Goal: Information Seeking & Learning: Learn about a topic

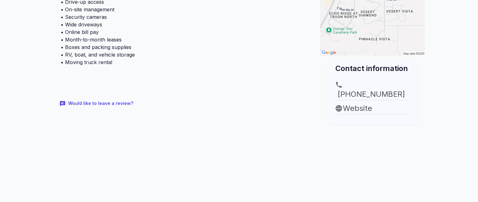
scroll to position [157, 0]
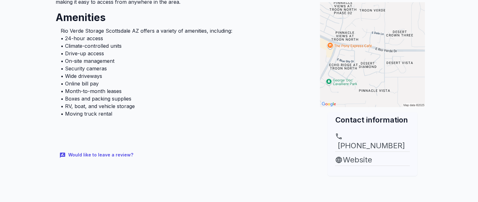
scroll to position [126, 0]
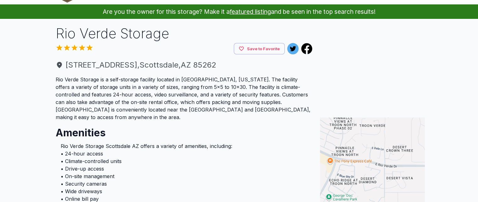
scroll to position [1, 0]
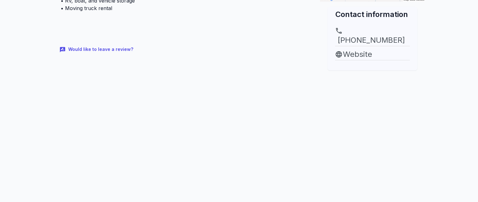
scroll to position [239, 0]
